Goal: Task Accomplishment & Management: Use online tool/utility

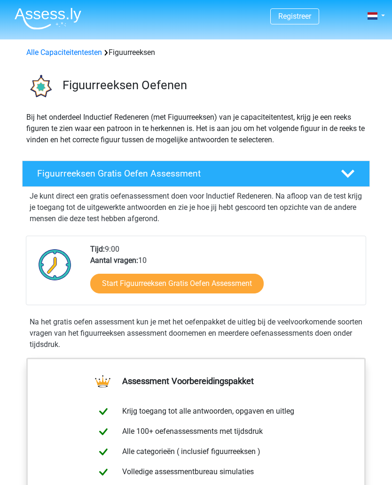
click at [189, 288] on link "Start Figuurreeksen Gratis Oefen Assessment" at bounding box center [176, 284] width 173 height 20
click at [101, 283] on link "Start Figuurreeksen Gratis Oefen Assessment" at bounding box center [176, 284] width 173 height 20
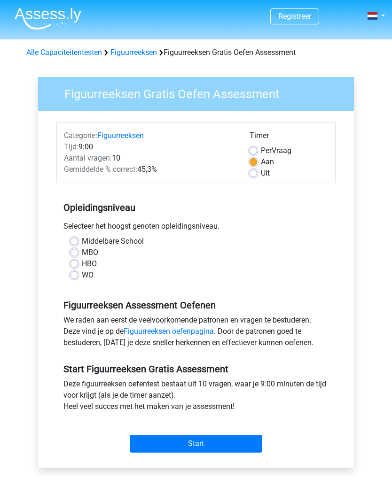
click at [163, 445] on input "Start" at bounding box center [196, 444] width 132 height 18
click at [146, 449] on input "Start" at bounding box center [196, 444] width 132 height 18
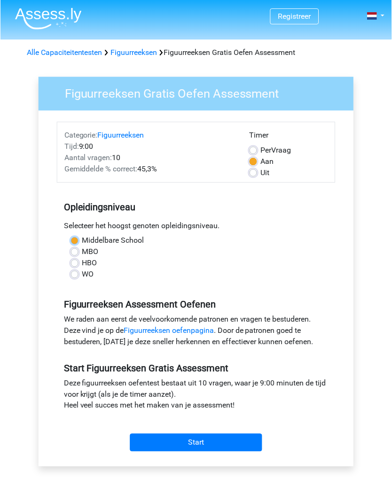
scroll to position [0, 0]
